Goal: Transaction & Acquisition: Download file/media

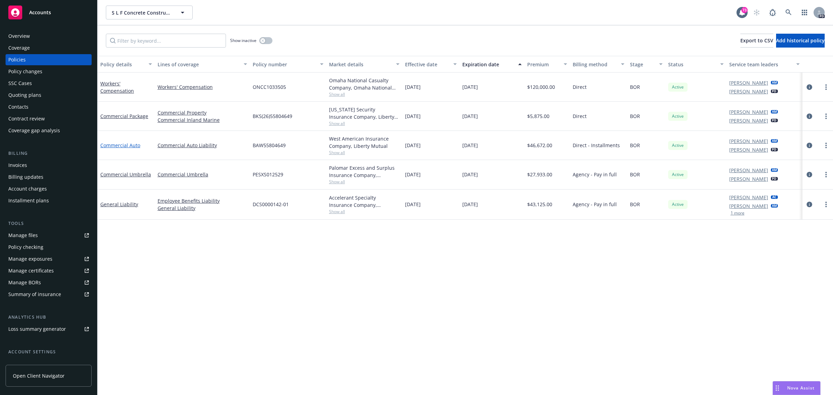
click at [112, 145] on link "Commercial Auto" at bounding box center [120, 145] width 40 height 7
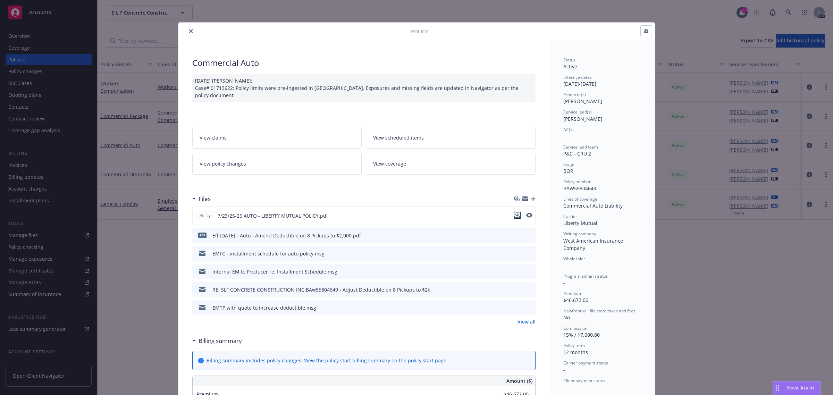
click at [516, 212] on icon "download file" at bounding box center [518, 215] width 6 height 6
